Goal: Find specific page/section: Find specific page/section

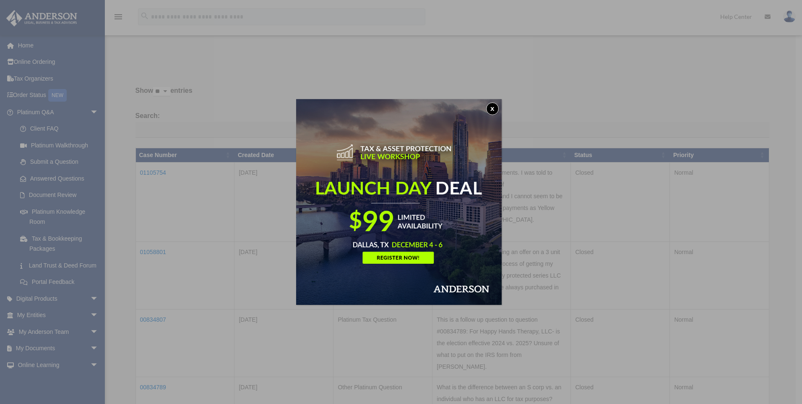
drag, startPoint x: 498, startPoint y: 107, endPoint x: 395, endPoint y: 102, distance: 103.3
click at [497, 107] on button "x" at bounding box center [492, 108] width 13 height 13
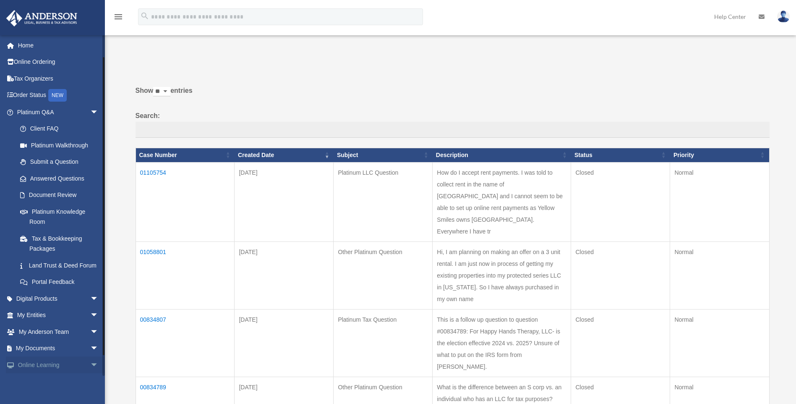
scroll to position [43, 0]
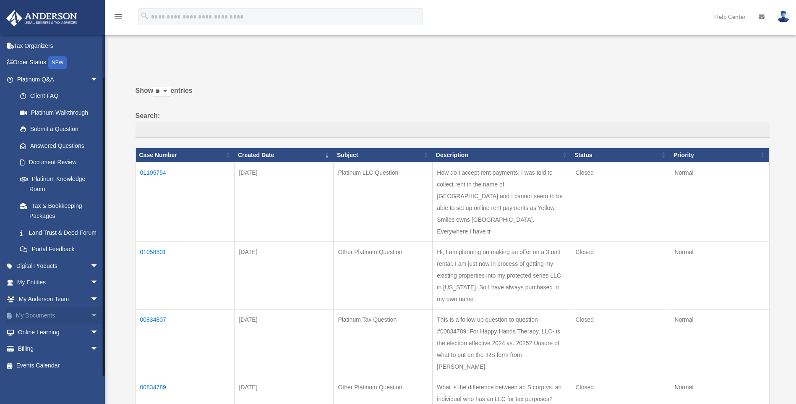
click at [90, 315] on span "arrow_drop_down" at bounding box center [98, 315] width 17 height 17
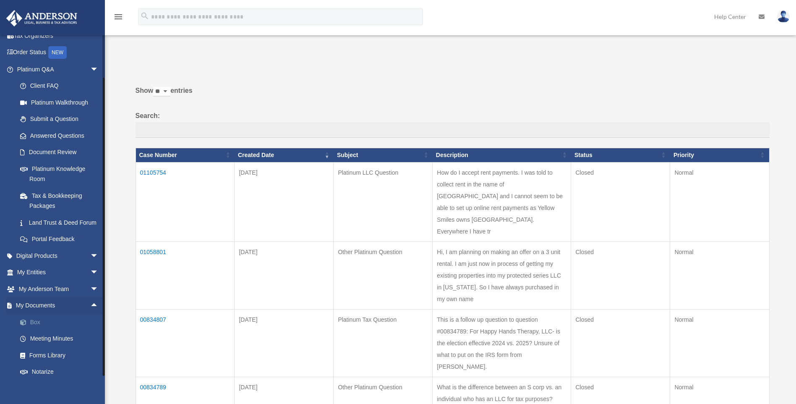
drag, startPoint x: 45, startPoint y: 333, endPoint x: 54, endPoint y: 333, distance: 8.8
click at [45, 330] on link "Box" at bounding box center [61, 321] width 99 height 17
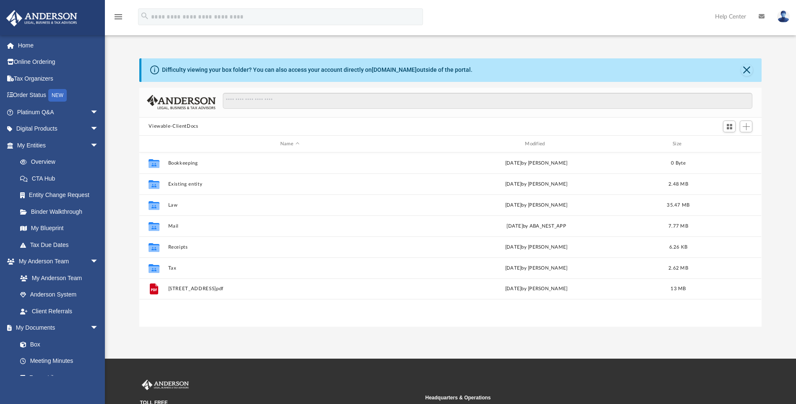
scroll to position [185, 616]
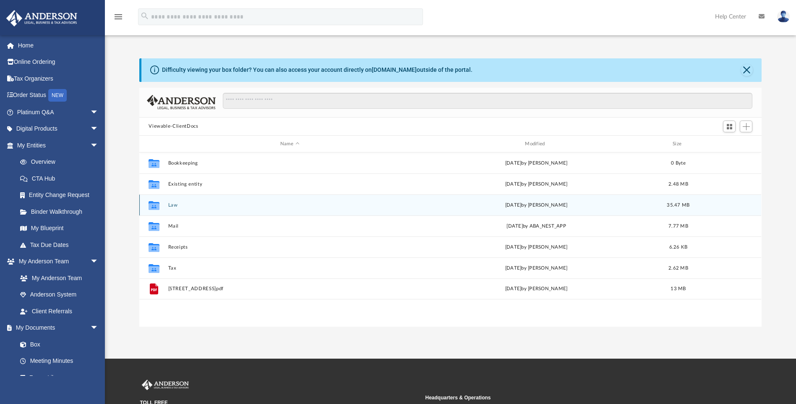
click at [171, 204] on button "Law" at bounding box center [289, 204] width 243 height 5
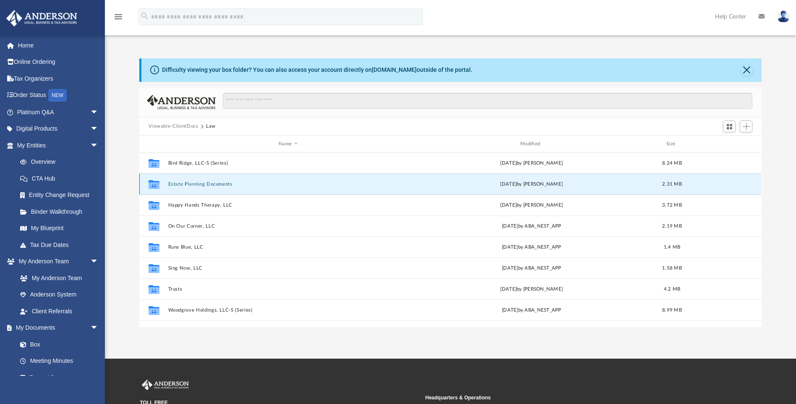
click at [190, 185] on button "Estate Planning Documents" at bounding box center [288, 183] width 240 height 5
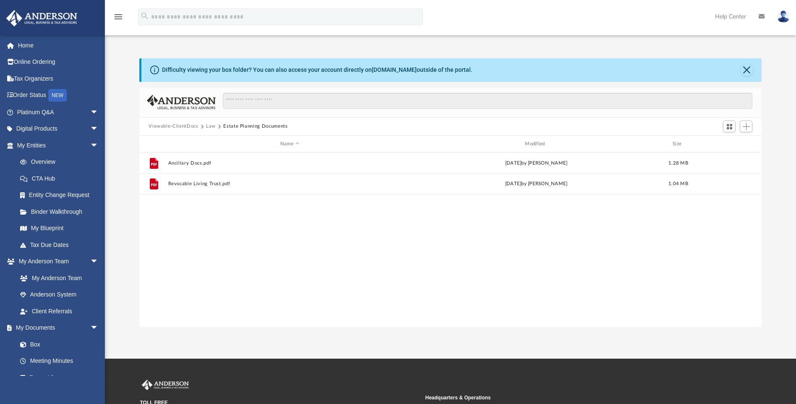
click at [206, 127] on button "Law" at bounding box center [211, 126] width 10 height 8
